Goal: Navigation & Orientation: Find specific page/section

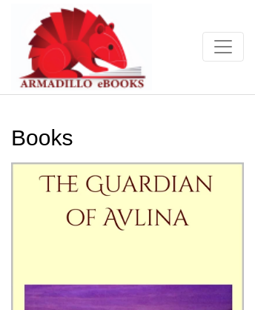
scroll to position [7766, 0]
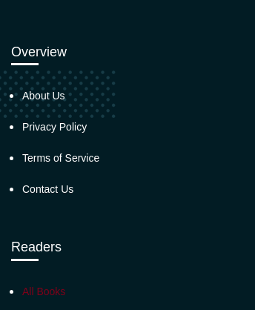
click at [44, 285] on link "All Books" at bounding box center [43, 291] width 43 height 12
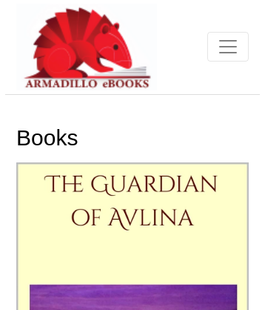
scroll to position [9634, 0]
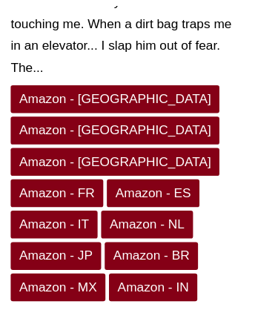
scroll to position [903, 0]
